Goal: Task Accomplishment & Management: Manage account settings

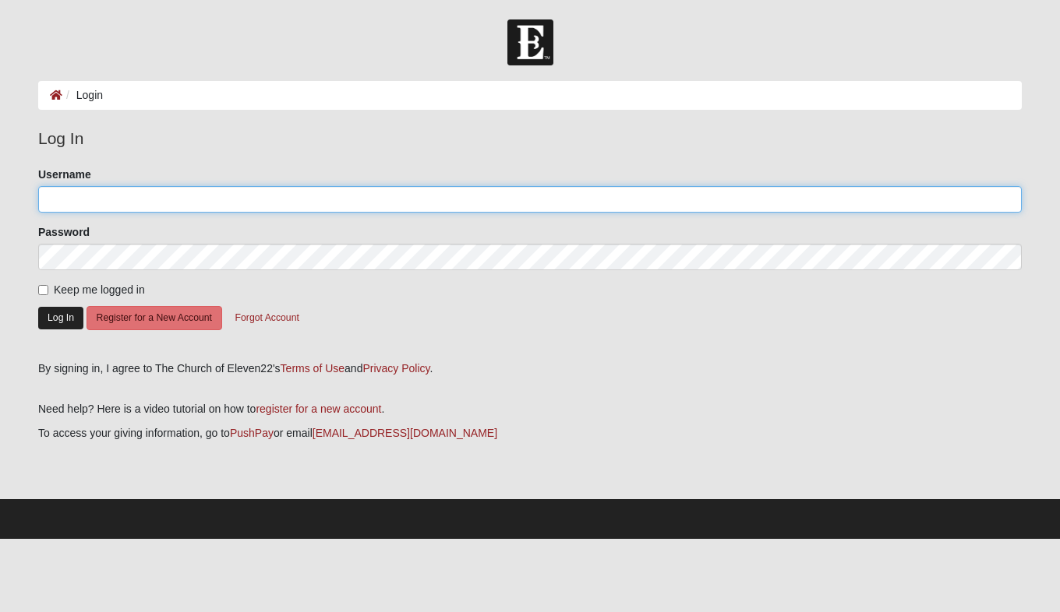
type input "stevehyrne"
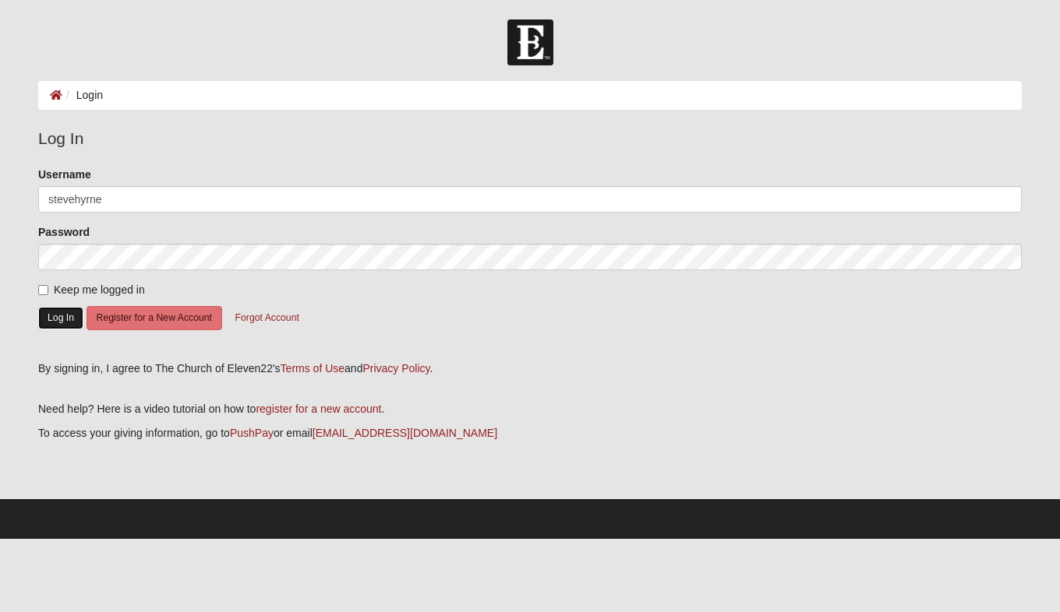
click at [65, 323] on button "Log In" at bounding box center [60, 318] width 45 height 23
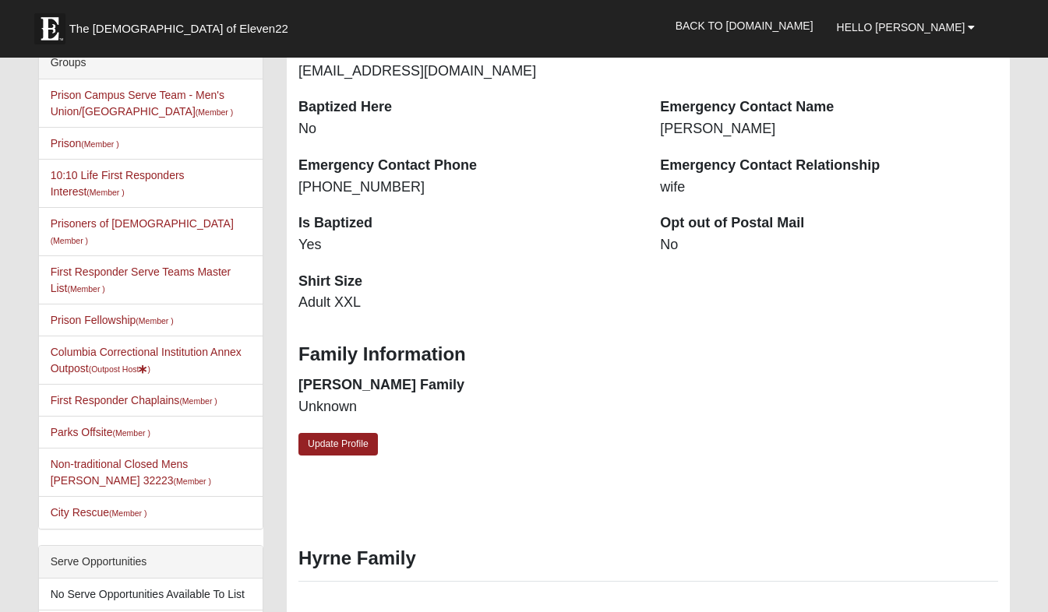
scroll to position [417, 0]
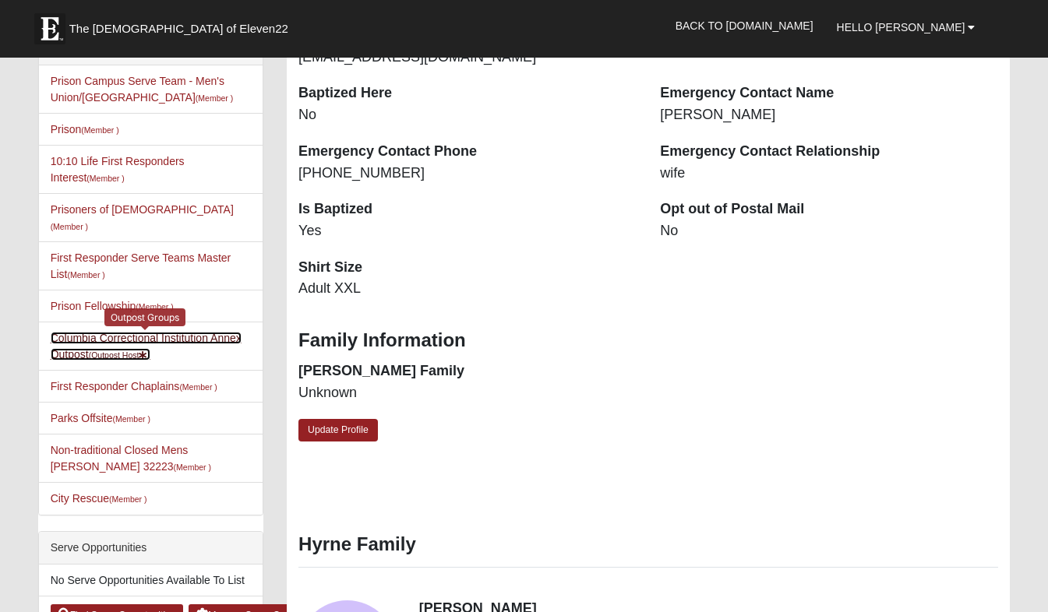
click at [193, 332] on link "Columbia Correctional Institution Annex Outpost (Outpost Host )" at bounding box center [146, 346] width 191 height 29
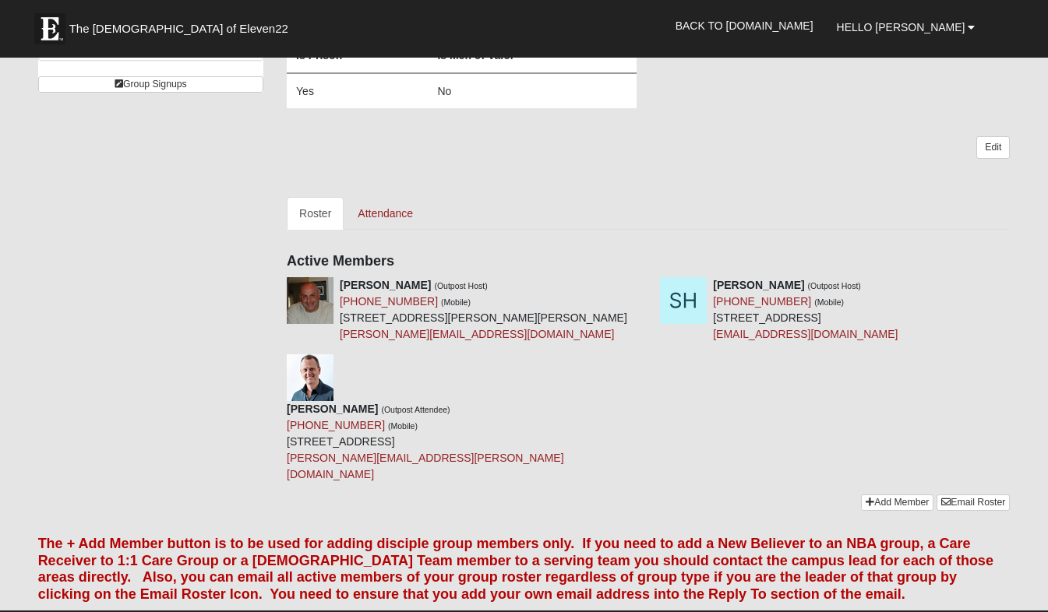
scroll to position [441, 0]
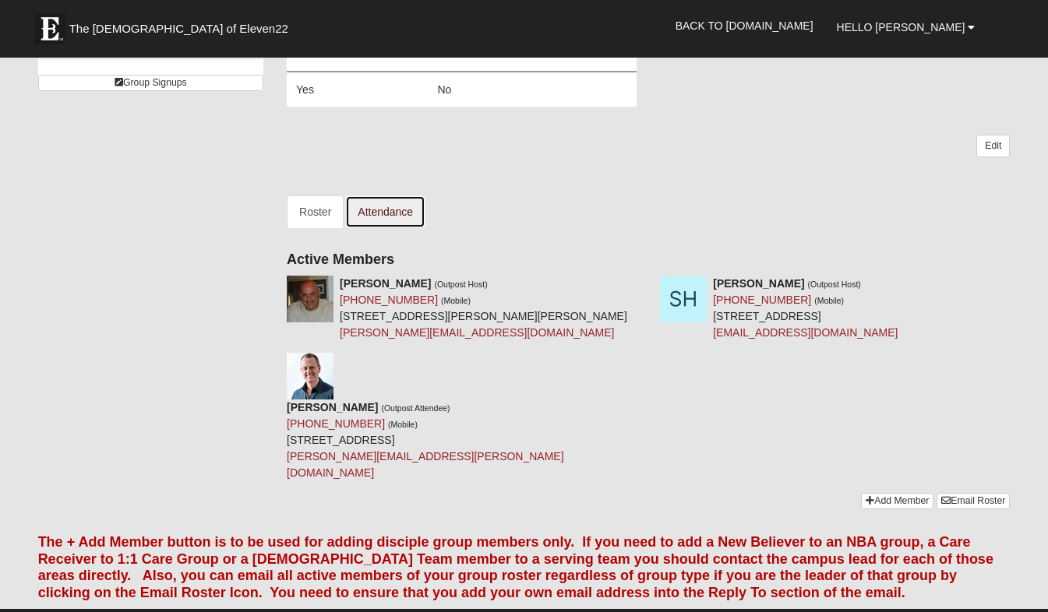
click at [380, 208] on link "Attendance" at bounding box center [385, 212] width 80 height 33
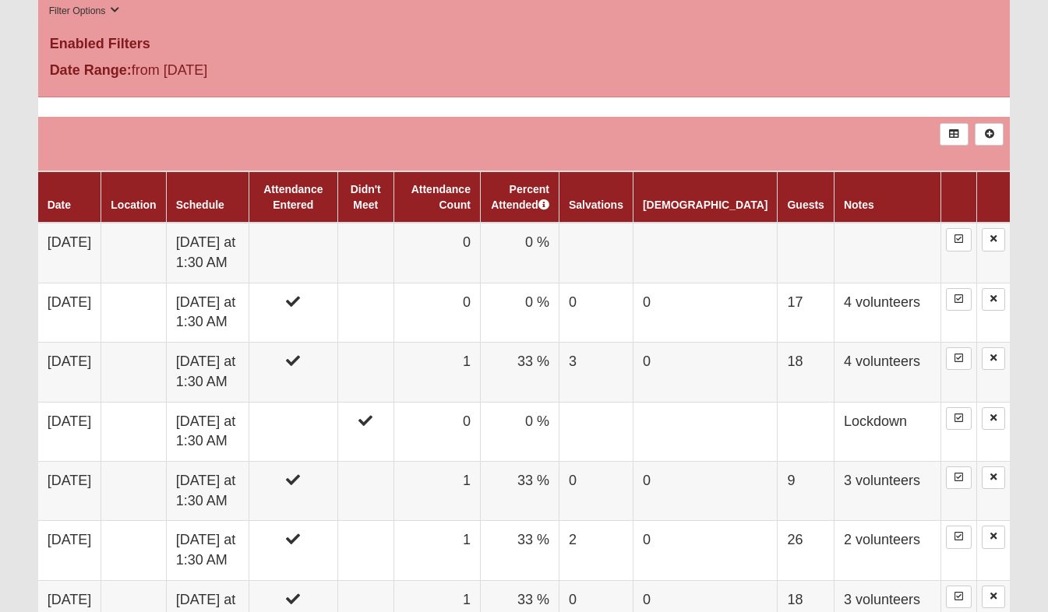
scroll to position [718, 0]
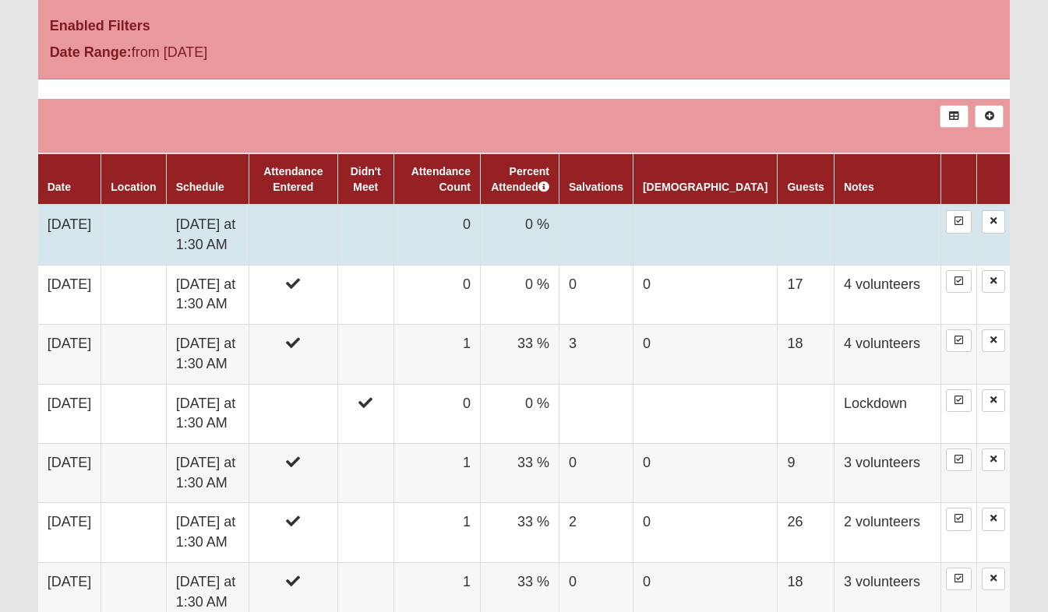
click at [799, 231] on td at bounding box center [806, 235] width 56 height 60
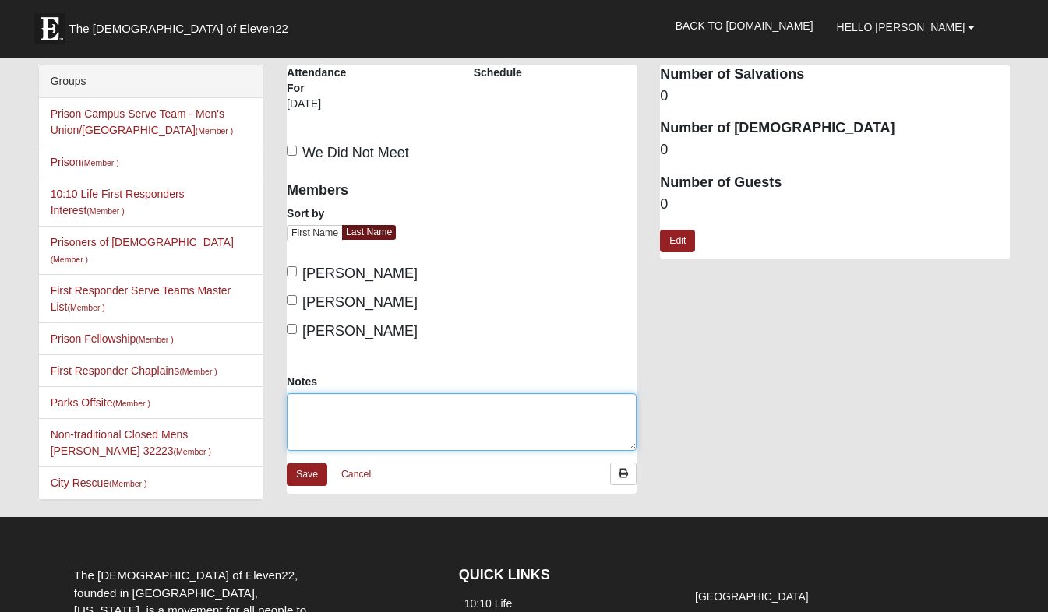
click at [396, 415] on textarea "Notes" at bounding box center [462, 422] width 350 height 58
type textarea "5 volunteers"
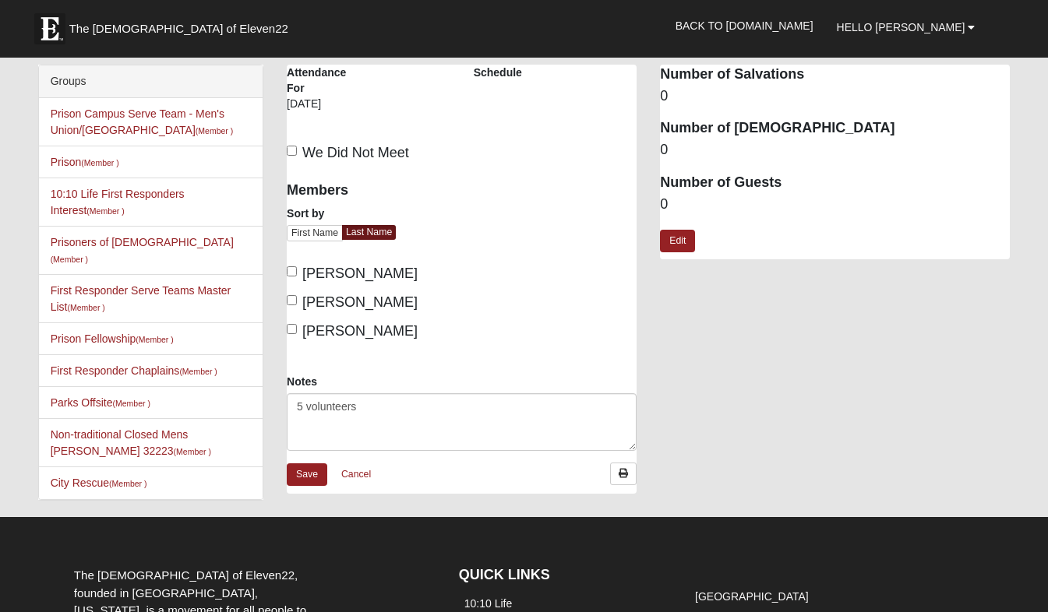
click at [676, 97] on dd "0" at bounding box center [835, 96] width 350 height 20
click at [676, 236] on link "Edit" at bounding box center [677, 241] width 35 height 23
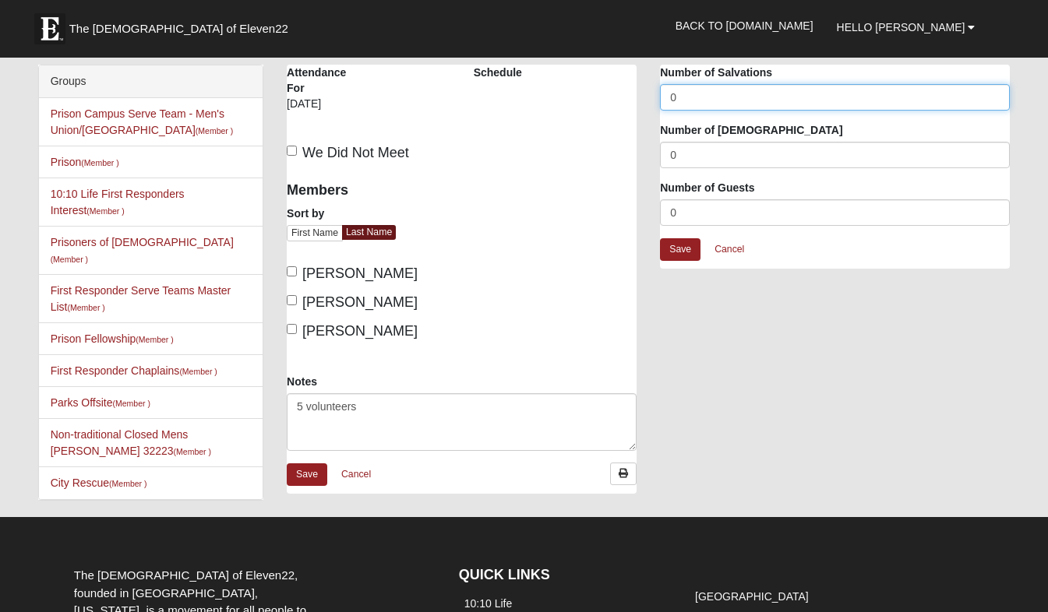
click at [684, 98] on input "0" at bounding box center [835, 97] width 350 height 26
type input "4"
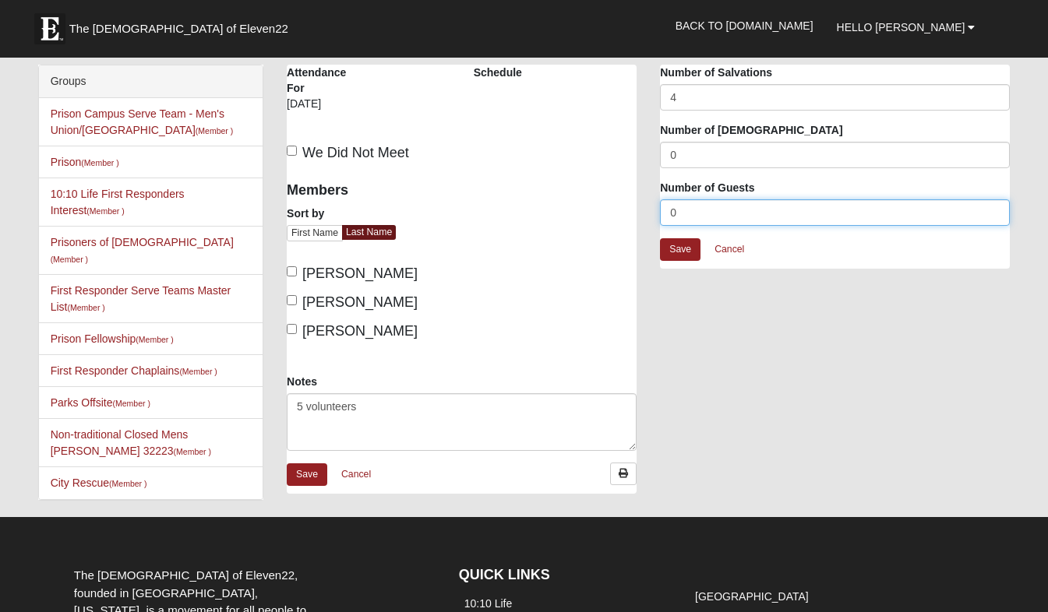
click at [697, 215] on input "0" at bounding box center [835, 212] width 350 height 26
type input "18"
click at [297, 300] on input "Hyrne, Steve" at bounding box center [292, 300] width 10 height 10
checkbox input "true"
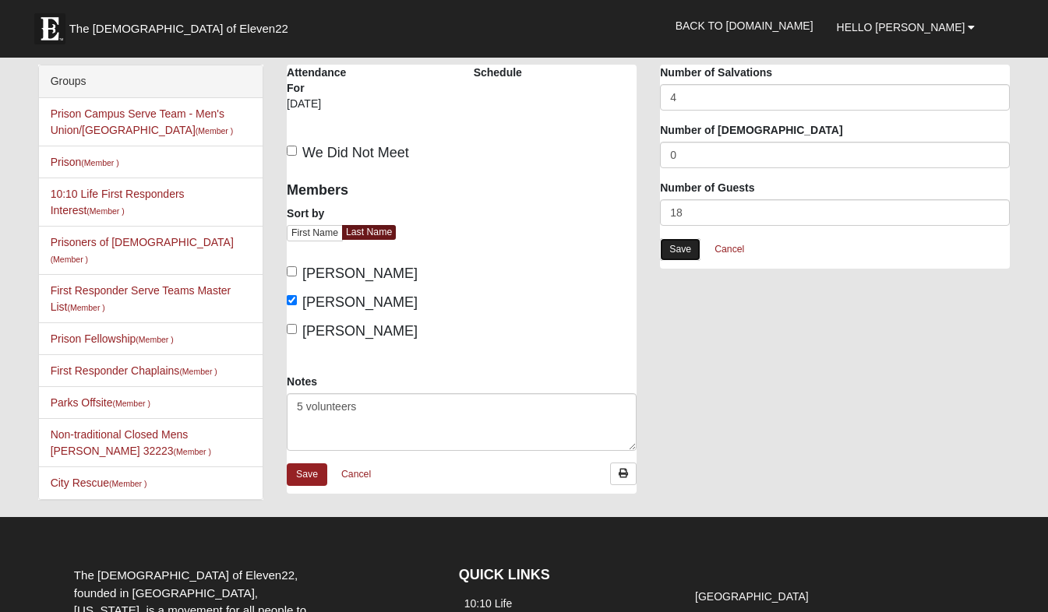
click at [689, 249] on link "Save" at bounding box center [680, 249] width 41 height 23
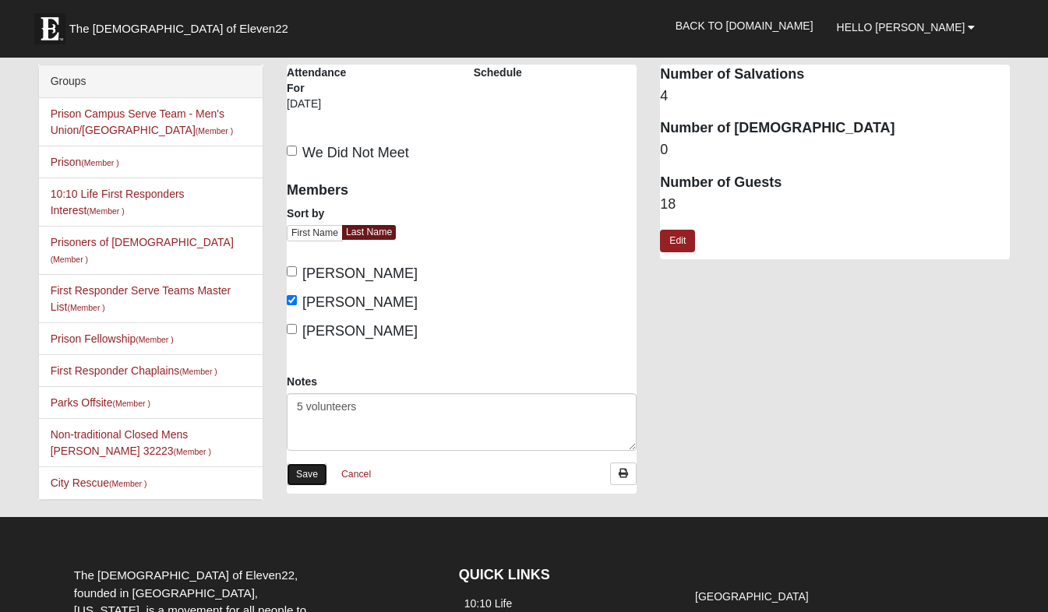
click at [319, 476] on link "Save" at bounding box center [307, 475] width 41 height 23
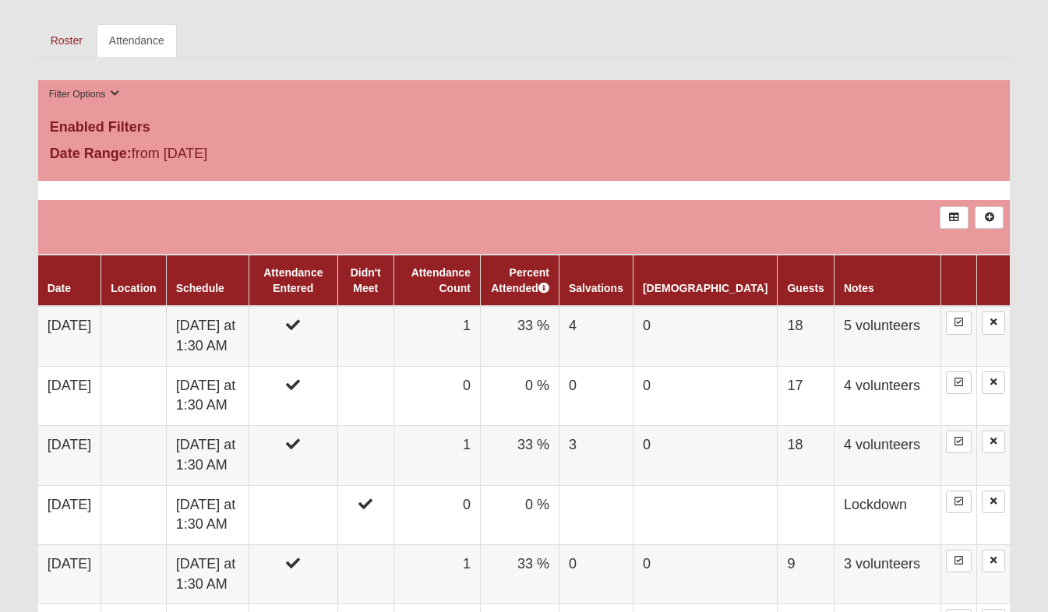
scroll to position [617, 0]
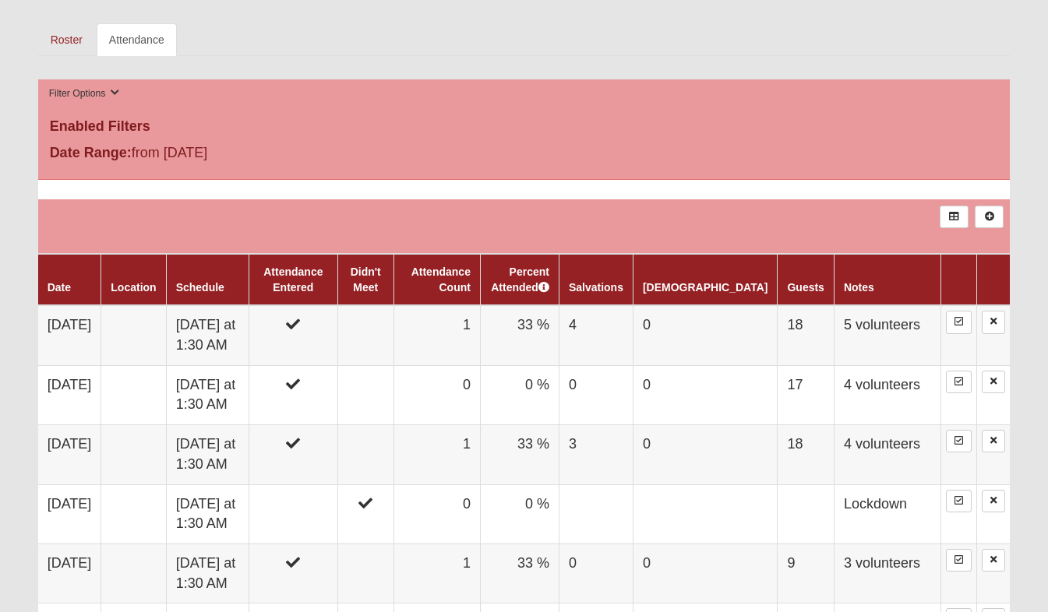
click at [319, 476] on td at bounding box center [293, 454] width 89 height 59
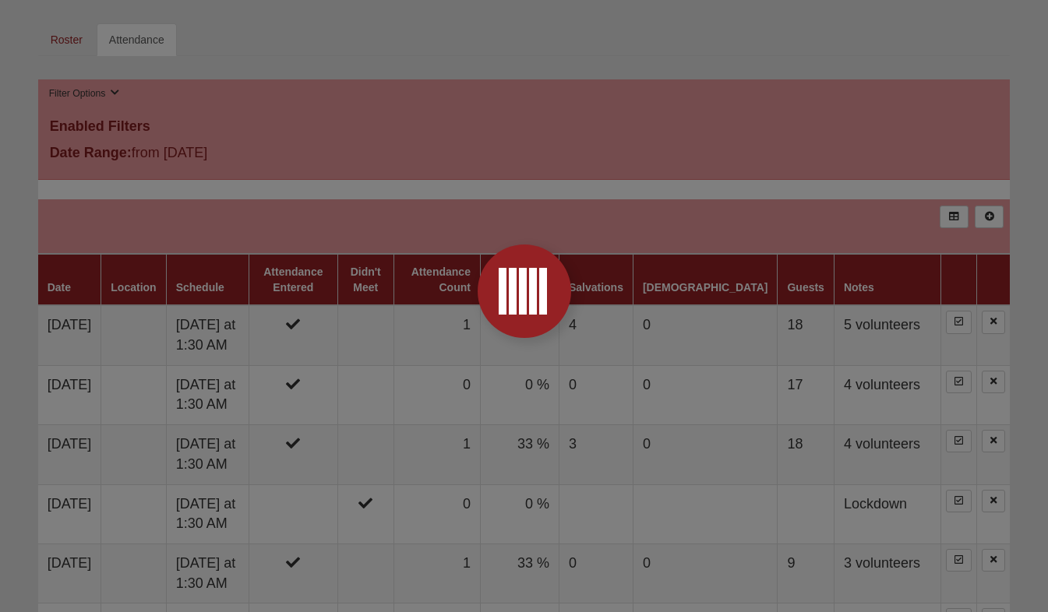
click at [319, 476] on form "Hello Steve My Account Log Out Group Attendance My Account Group Toolbox Group …" at bounding box center [524, 491] width 1048 height 2179
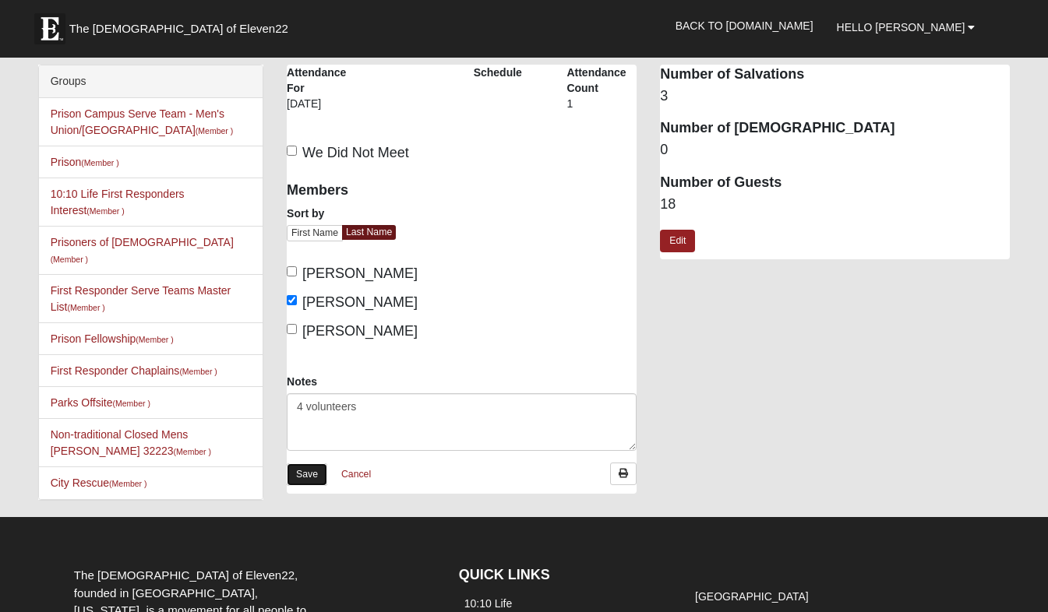
click at [301, 482] on link "Save" at bounding box center [307, 475] width 41 height 23
